Goal: Transaction & Acquisition: Purchase product/service

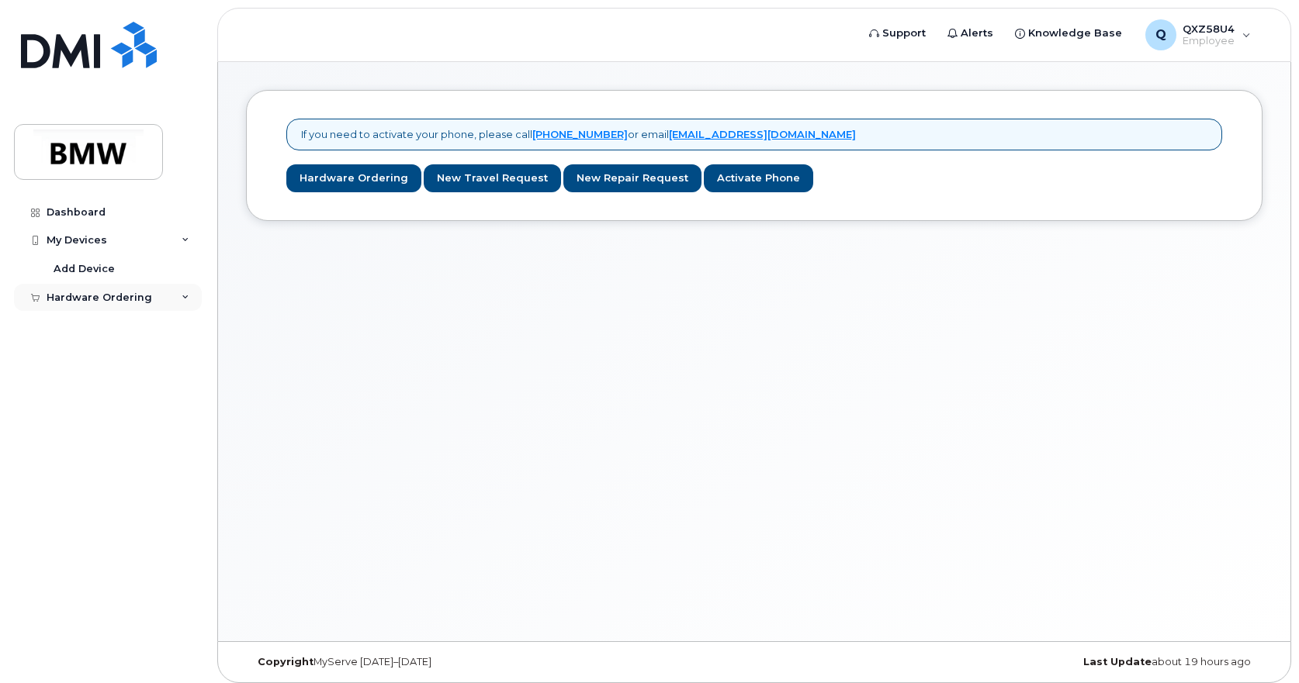
click at [124, 299] on div "Hardware Ordering" at bounding box center [100, 298] width 106 height 12
click at [84, 327] on div "New Order" at bounding box center [83, 326] width 59 height 14
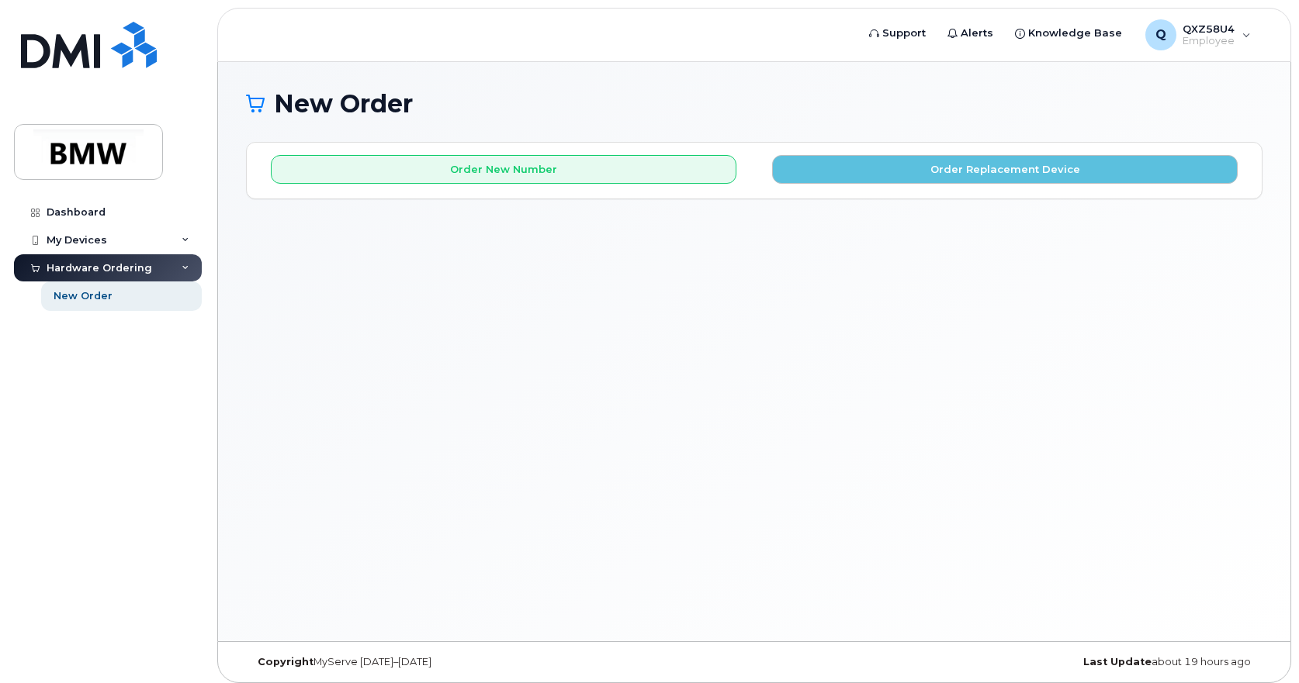
click at [894, 185] on div "Order New Number Order Replacement Device Please choose the carrier to which yo…" at bounding box center [754, 170] width 1015 height 55
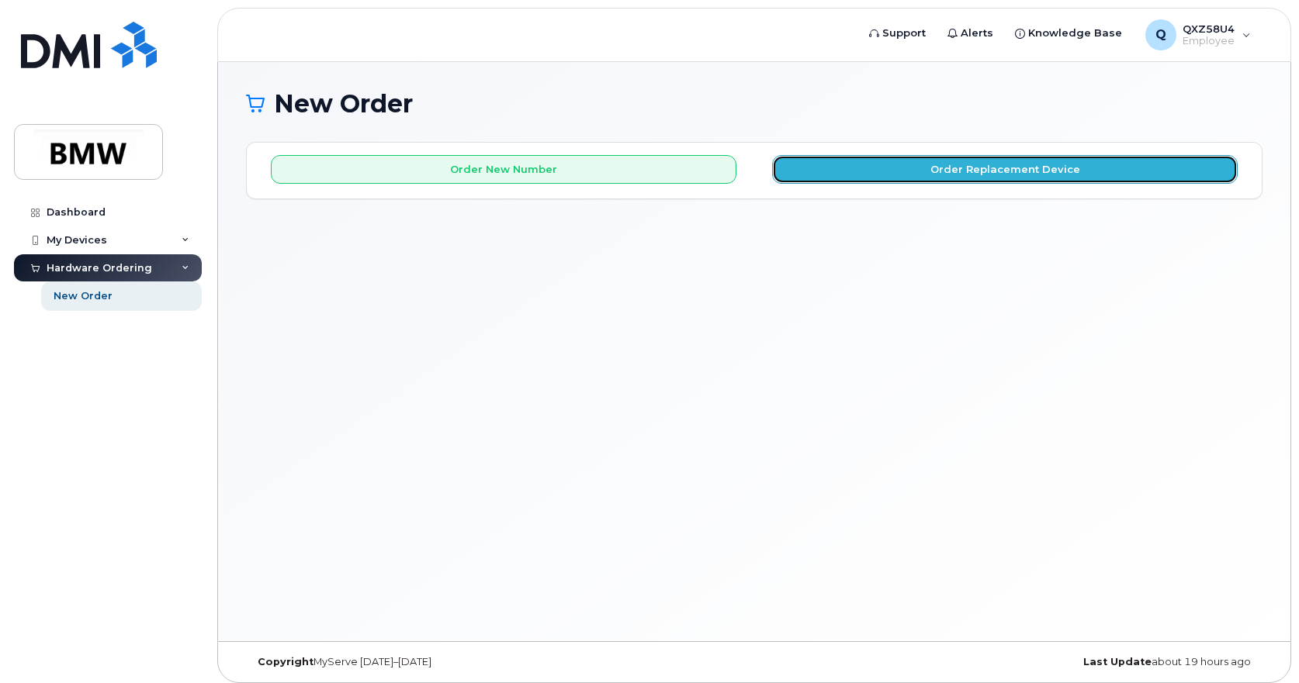
click at [894, 173] on button "Order Replacement Device" at bounding box center [1004, 169] width 465 height 29
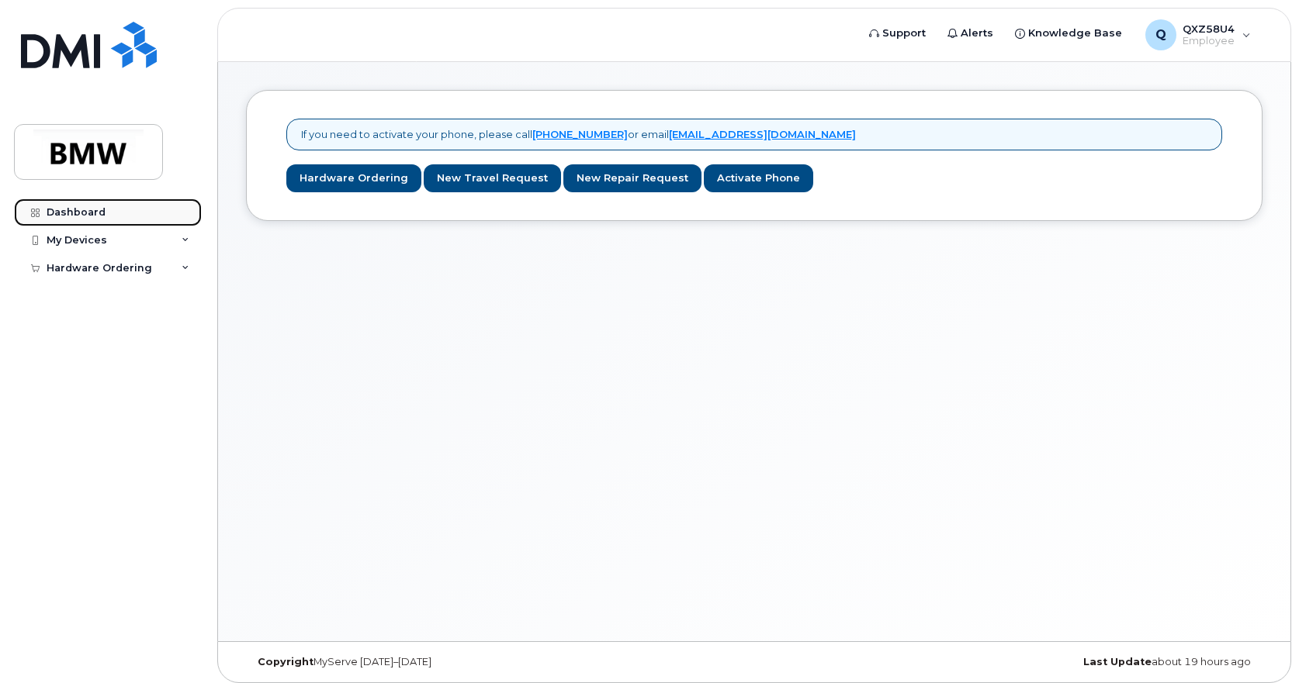
click at [80, 216] on div "Dashboard" at bounding box center [76, 212] width 59 height 12
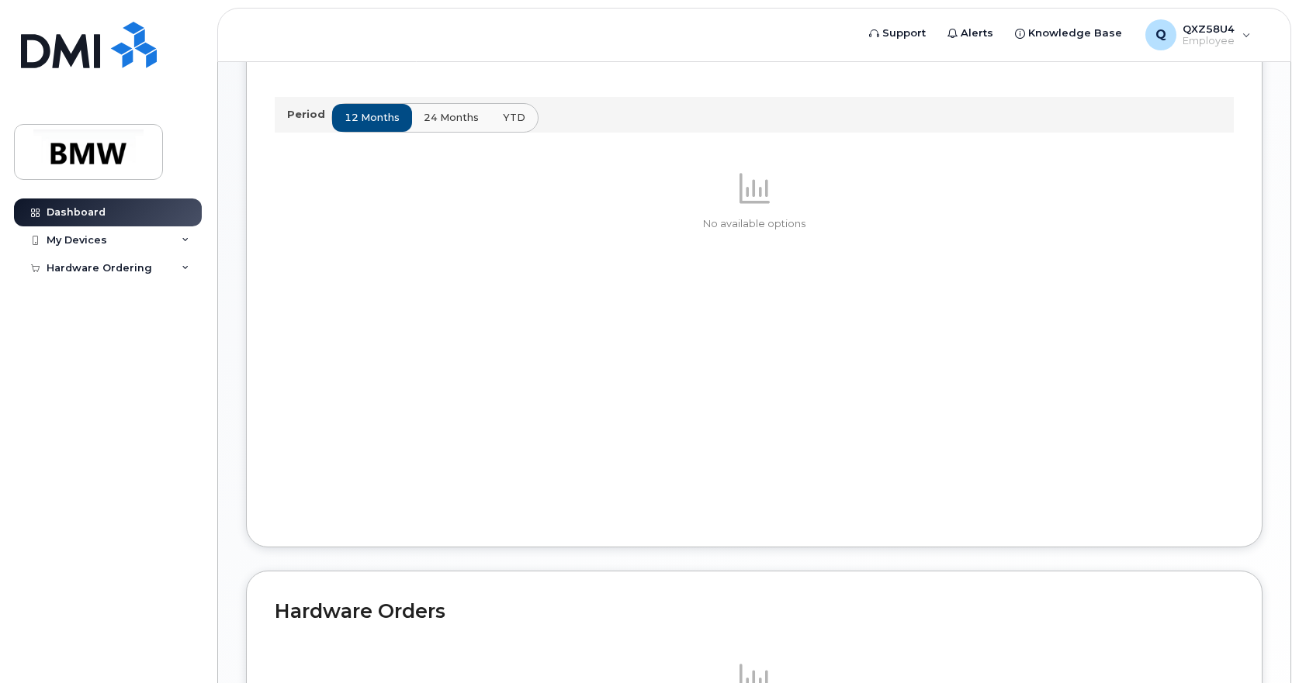
scroll to position [763, 0]
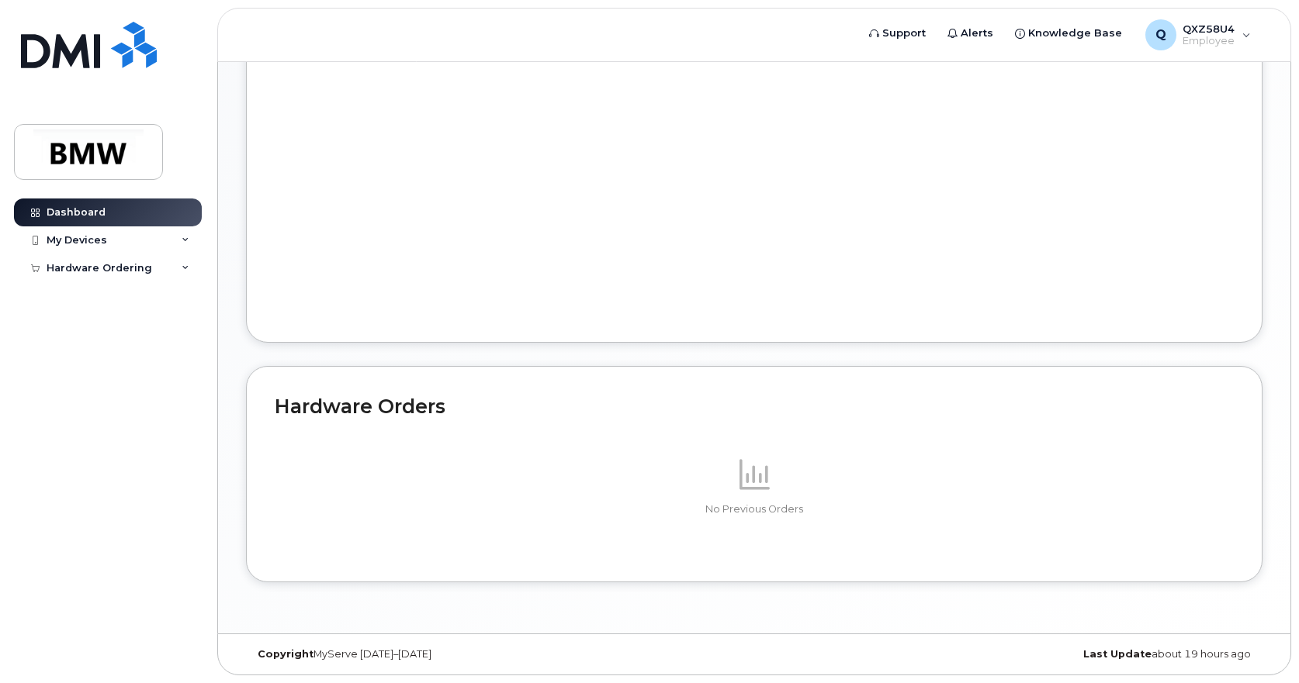
click at [405, 411] on h2 "Hardware Orders" at bounding box center [754, 406] width 959 height 23
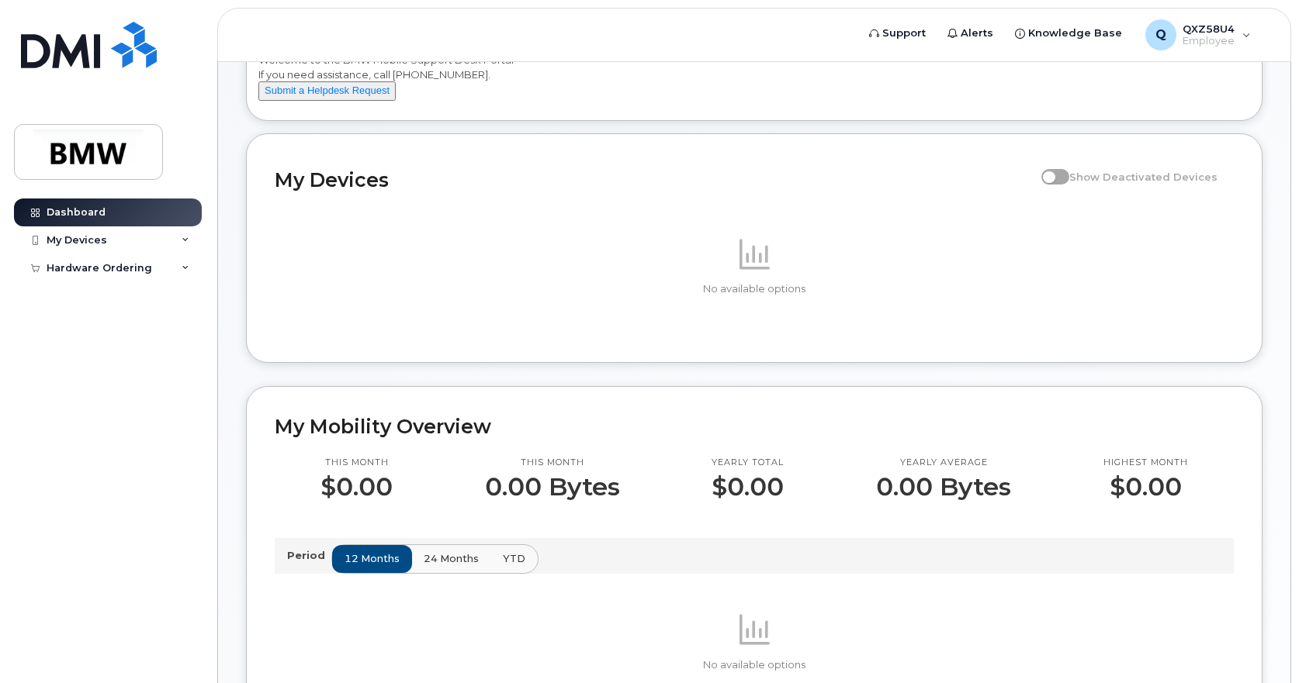
scroll to position [0, 0]
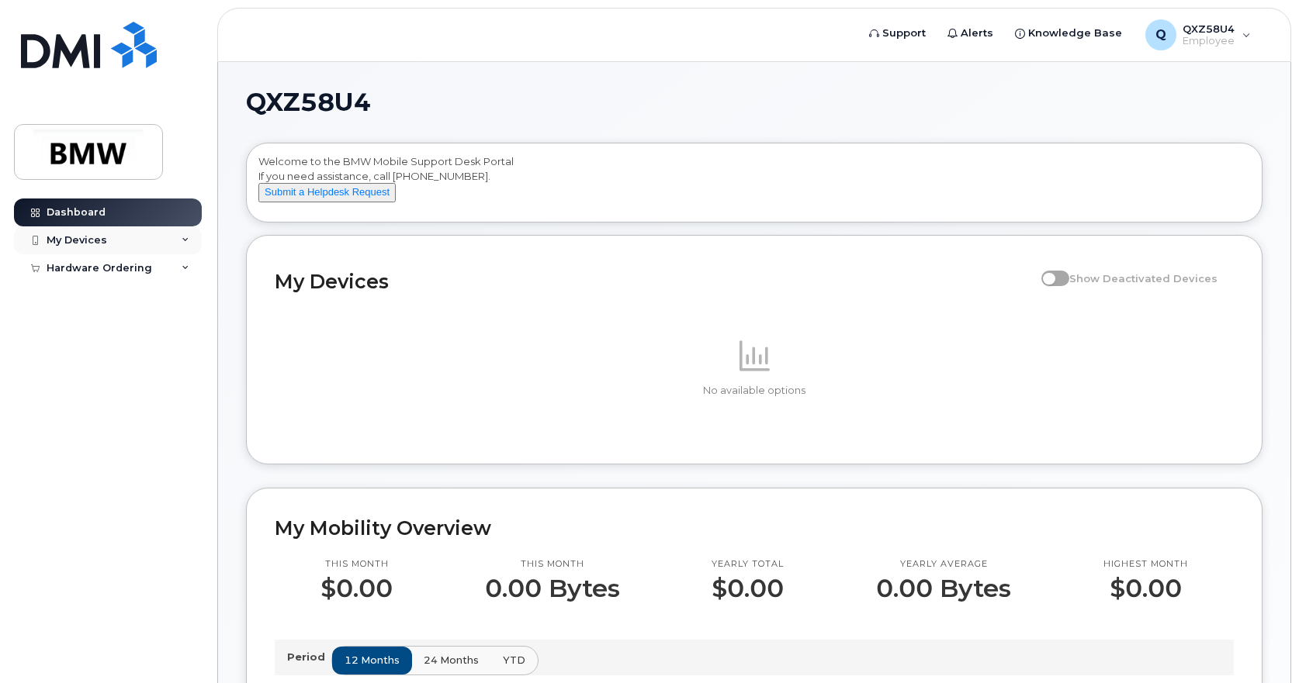
click at [98, 242] on div "My Devices" at bounding box center [77, 240] width 61 height 12
click at [107, 244] on div "My Devices" at bounding box center [108, 241] width 188 height 28
click at [99, 243] on div "My Devices" at bounding box center [77, 240] width 61 height 12
click at [178, 240] on div "My Devices" at bounding box center [108, 241] width 188 height 28
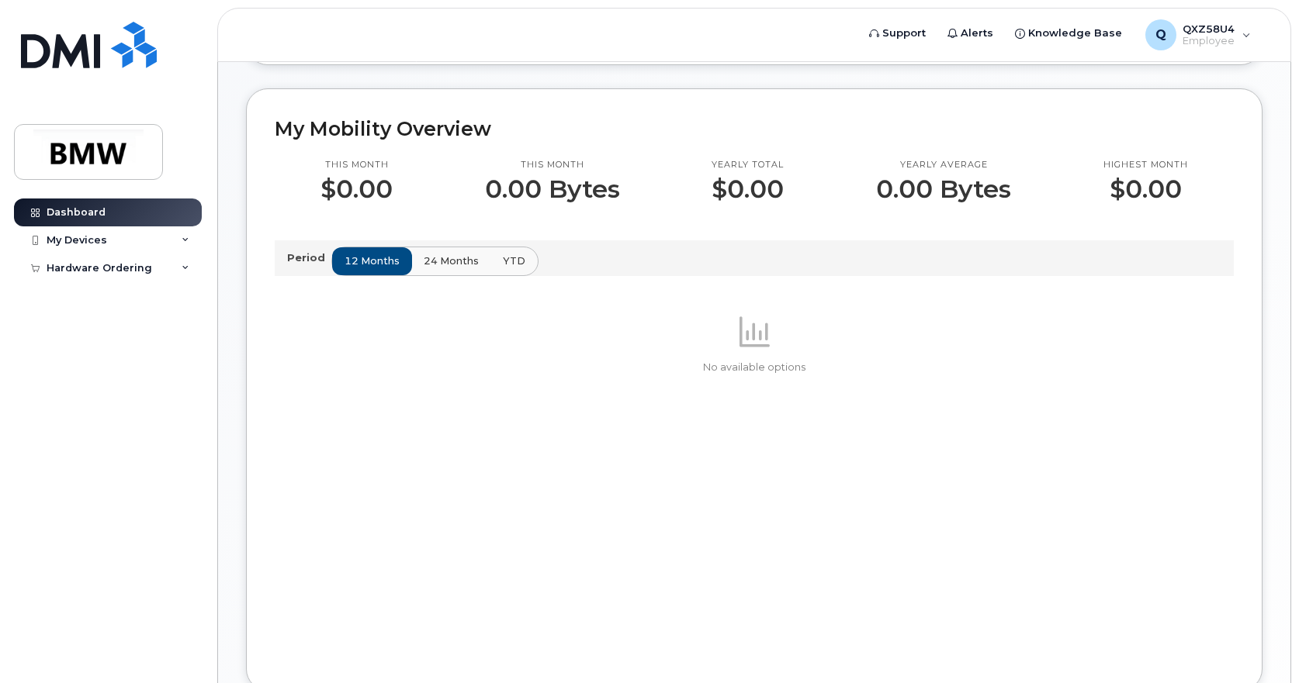
scroll to position [465, 0]
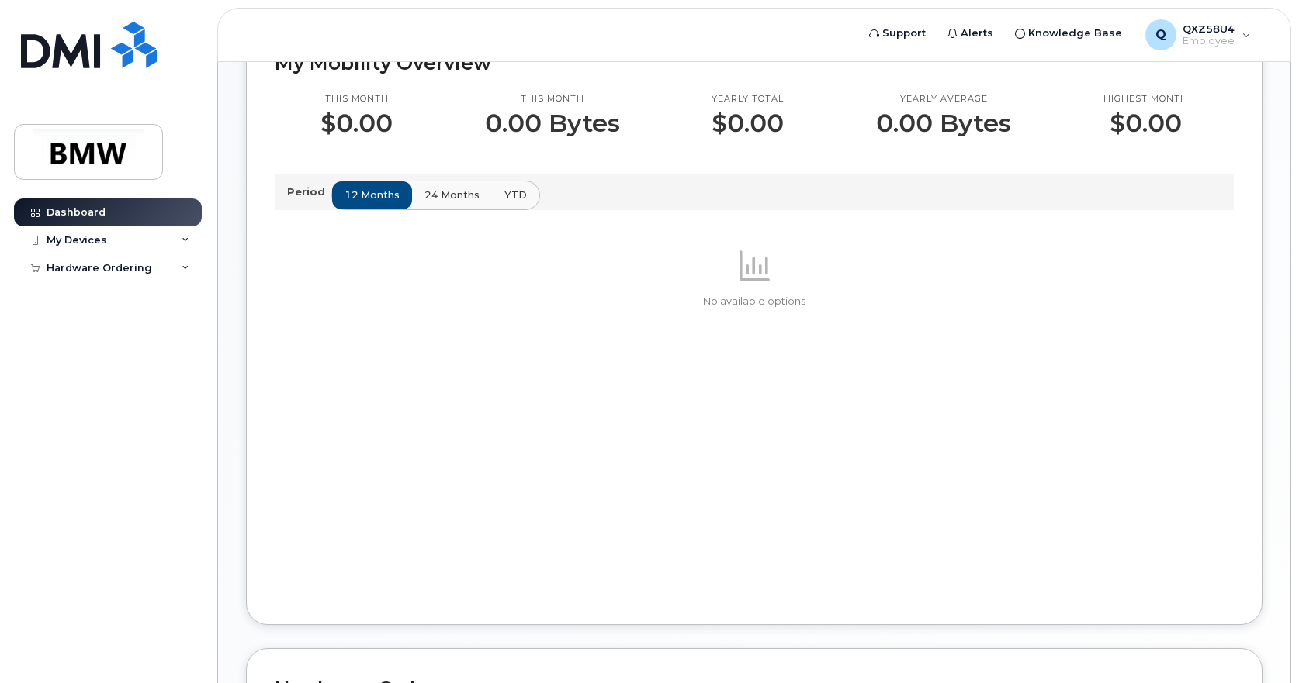
click at [461, 202] on span "24 months" at bounding box center [451, 195] width 55 height 15
click at [111, 148] on img at bounding box center [88, 152] width 119 height 45
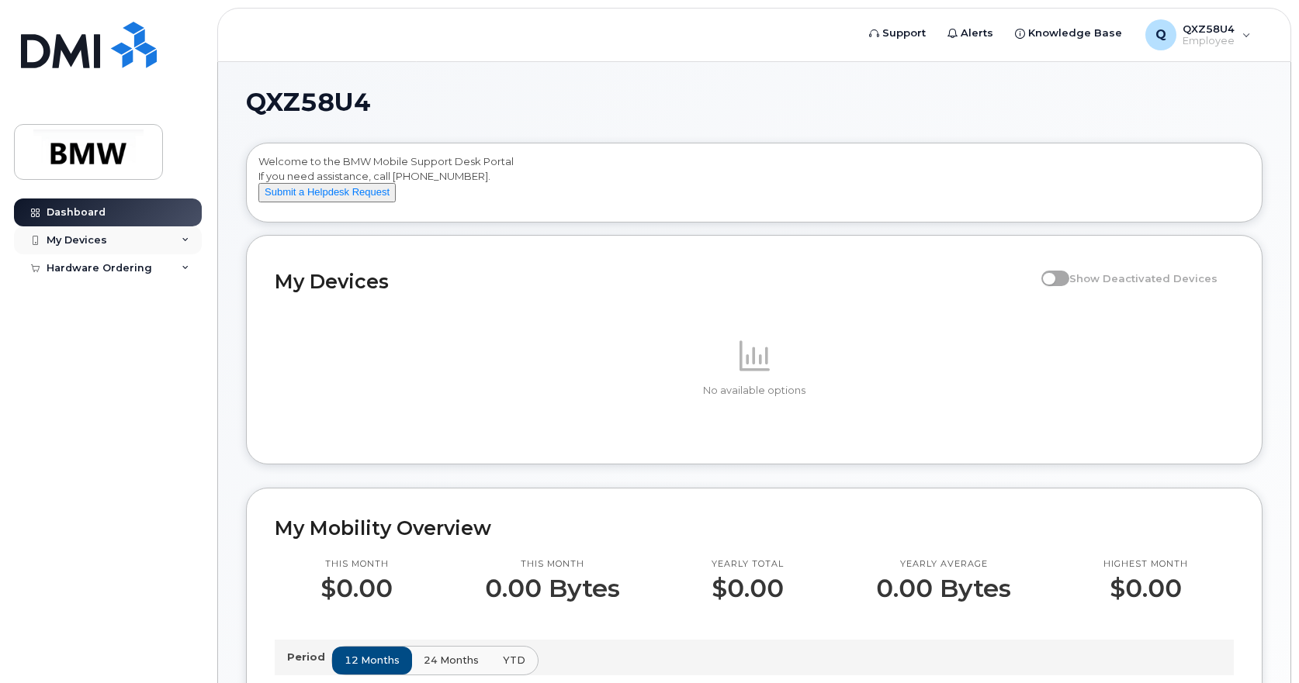
click at [81, 238] on div "My Devices" at bounding box center [77, 240] width 61 height 12
click at [80, 241] on div "My Devices" at bounding box center [77, 240] width 61 height 12
click at [182, 241] on icon at bounding box center [186, 241] width 8 height 8
click at [81, 241] on div "My Devices" at bounding box center [77, 240] width 61 height 12
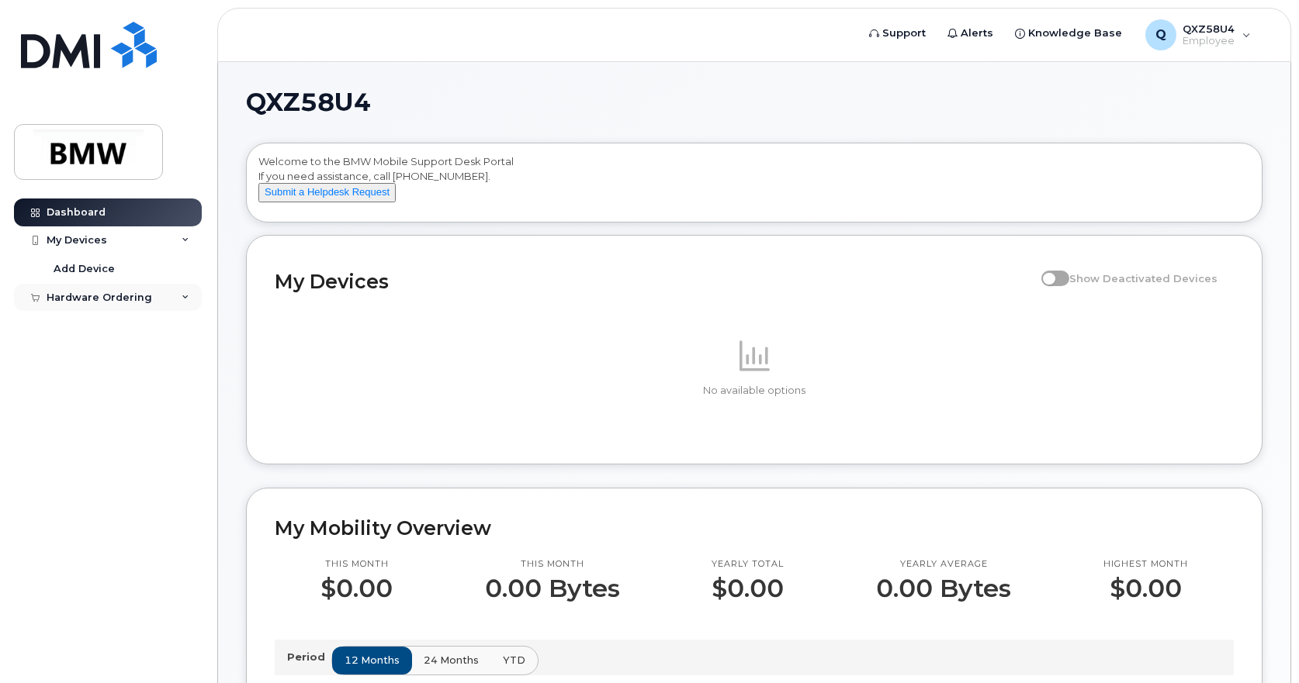
click at [94, 299] on div "Hardware Ordering" at bounding box center [100, 298] width 106 height 12
click at [182, 299] on icon at bounding box center [186, 298] width 8 height 8
click at [74, 323] on div "New Order" at bounding box center [83, 326] width 59 height 14
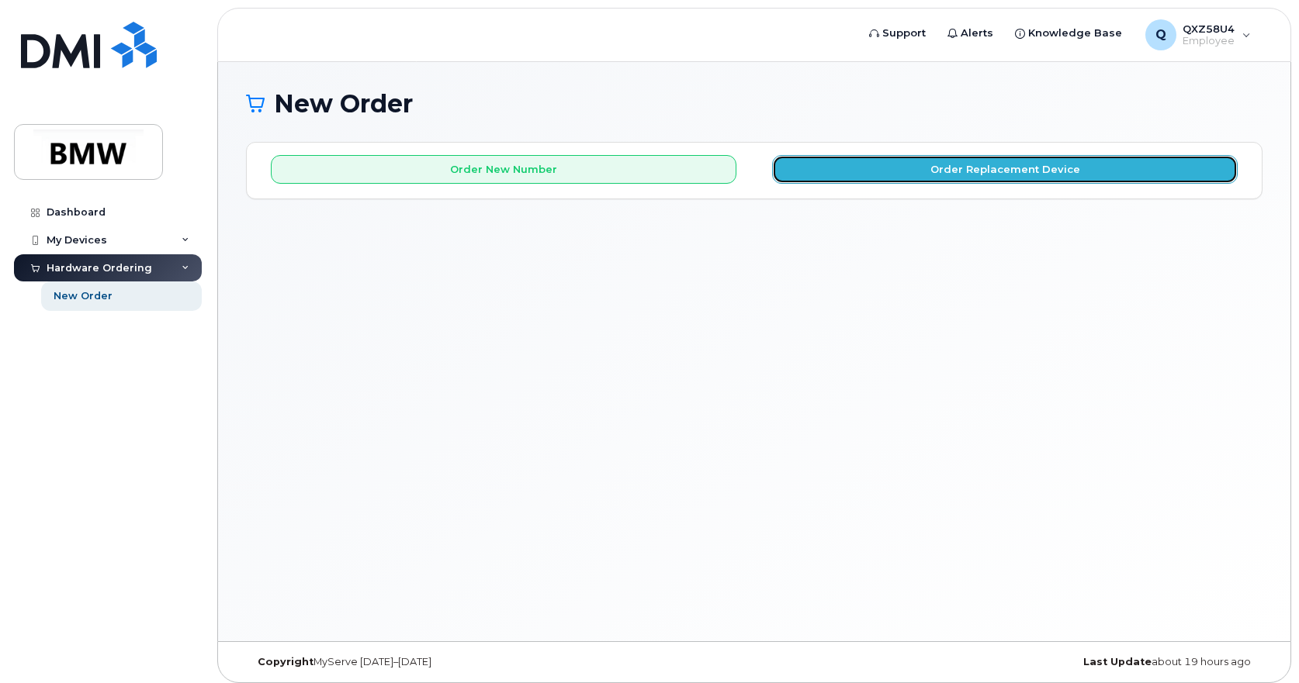
click at [954, 170] on button "Order Replacement Device" at bounding box center [1004, 169] width 465 height 29
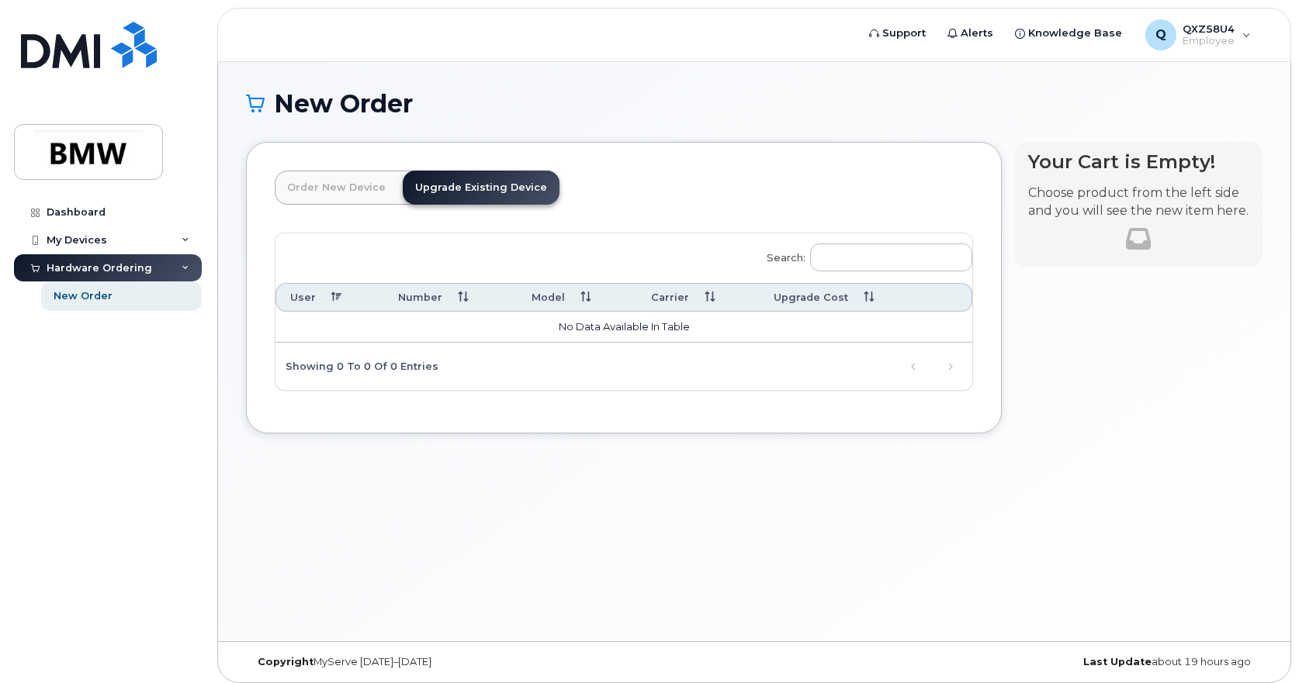
click at [1147, 98] on h1 "New Order" at bounding box center [754, 103] width 1016 height 27
click at [765, 97] on h1 "New Order" at bounding box center [754, 103] width 1016 height 27
click at [500, 189] on link "Upgrade Existing Device" at bounding box center [481, 188] width 157 height 34
click at [504, 178] on link "Upgrade Existing Device" at bounding box center [481, 188] width 157 height 34
click at [81, 216] on div "Dashboard" at bounding box center [76, 212] width 59 height 12
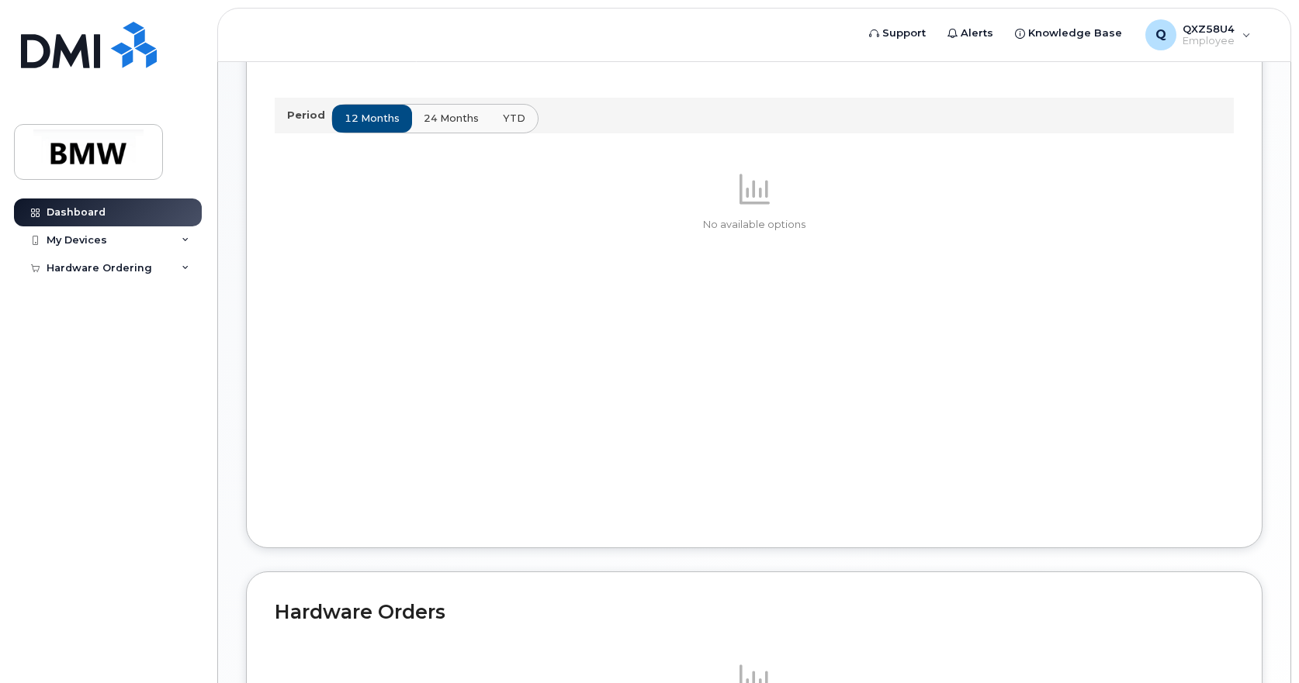
scroll to position [543, 0]
click at [85, 242] on div "My Devices" at bounding box center [77, 240] width 61 height 12
click at [116, 240] on div "My Devices" at bounding box center [108, 241] width 188 height 28
click at [123, 237] on div "My Devices" at bounding box center [108, 241] width 188 height 28
click at [113, 270] on link "Add Device" at bounding box center [121, 268] width 161 height 29
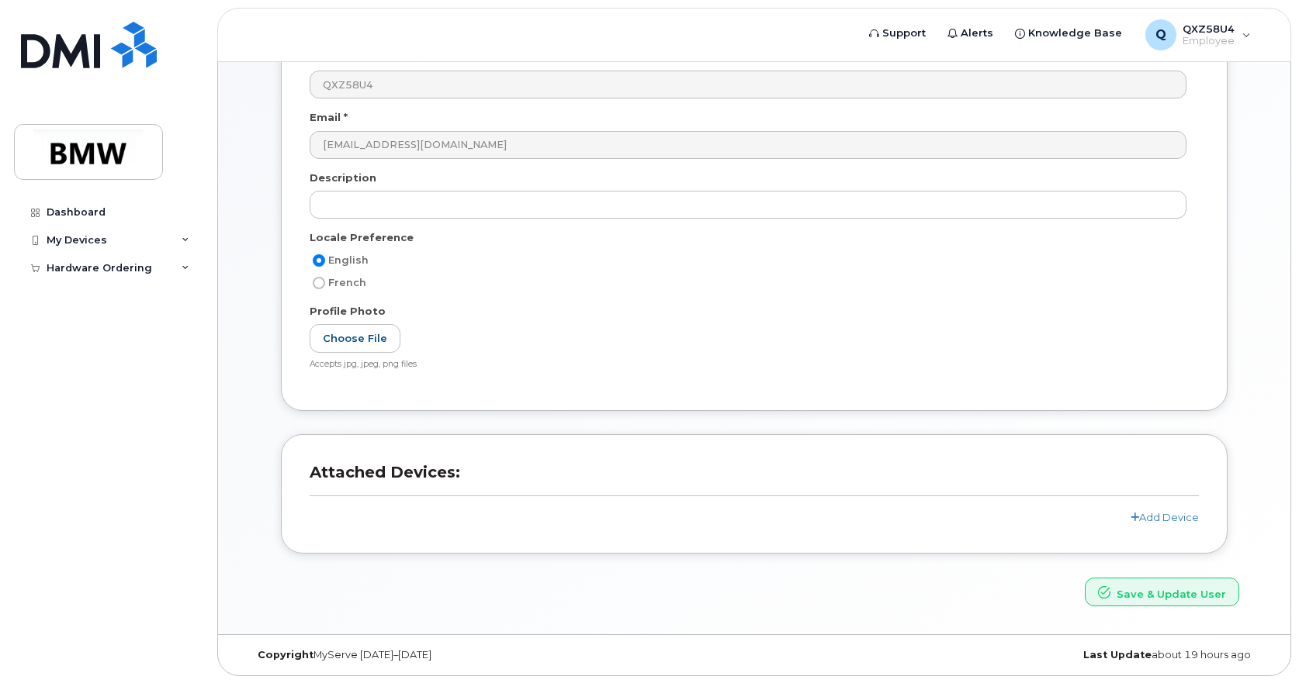
scroll to position [170, 0]
click at [77, 272] on div "Hardware Ordering" at bounding box center [100, 268] width 106 height 12
click at [76, 295] on div "New Order" at bounding box center [83, 296] width 59 height 14
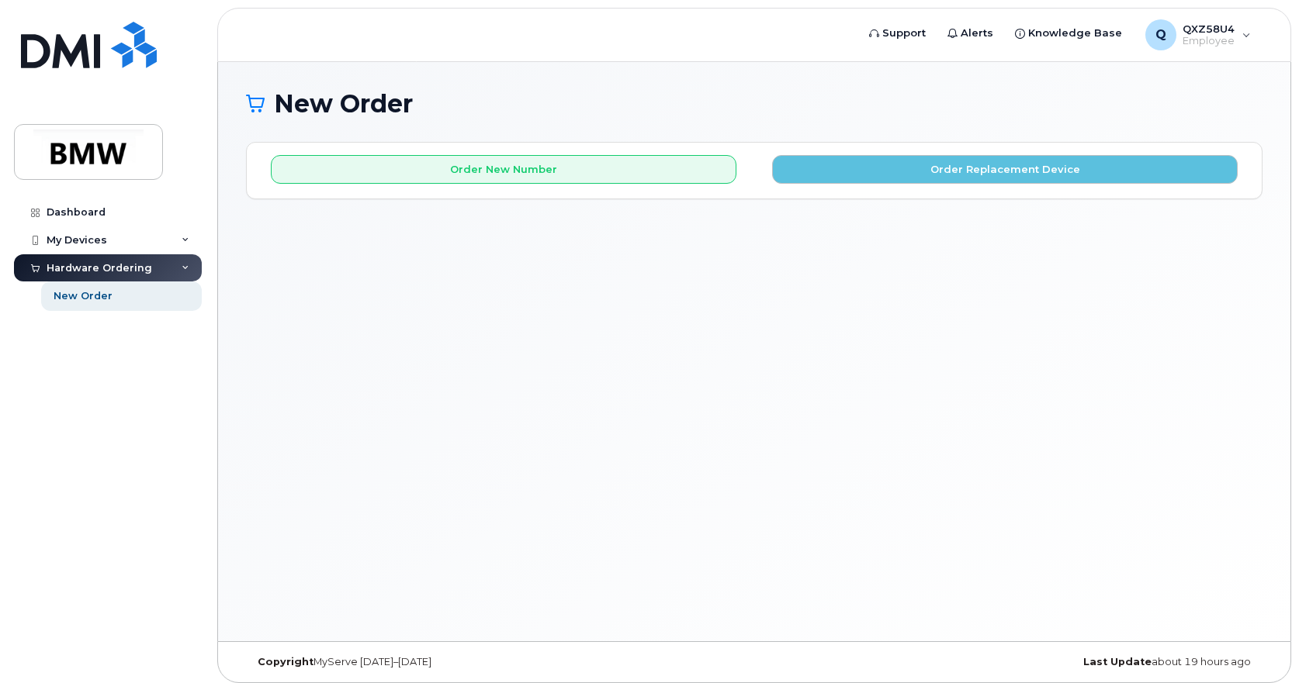
click at [74, 264] on div "Hardware Ordering" at bounding box center [100, 268] width 106 height 12
click at [184, 266] on icon at bounding box center [186, 269] width 8 height 8
click at [75, 296] on div "New Order" at bounding box center [83, 296] width 59 height 14
click at [116, 166] on img at bounding box center [88, 152] width 119 height 45
